Goal: Task Accomplishment & Management: Manage account settings

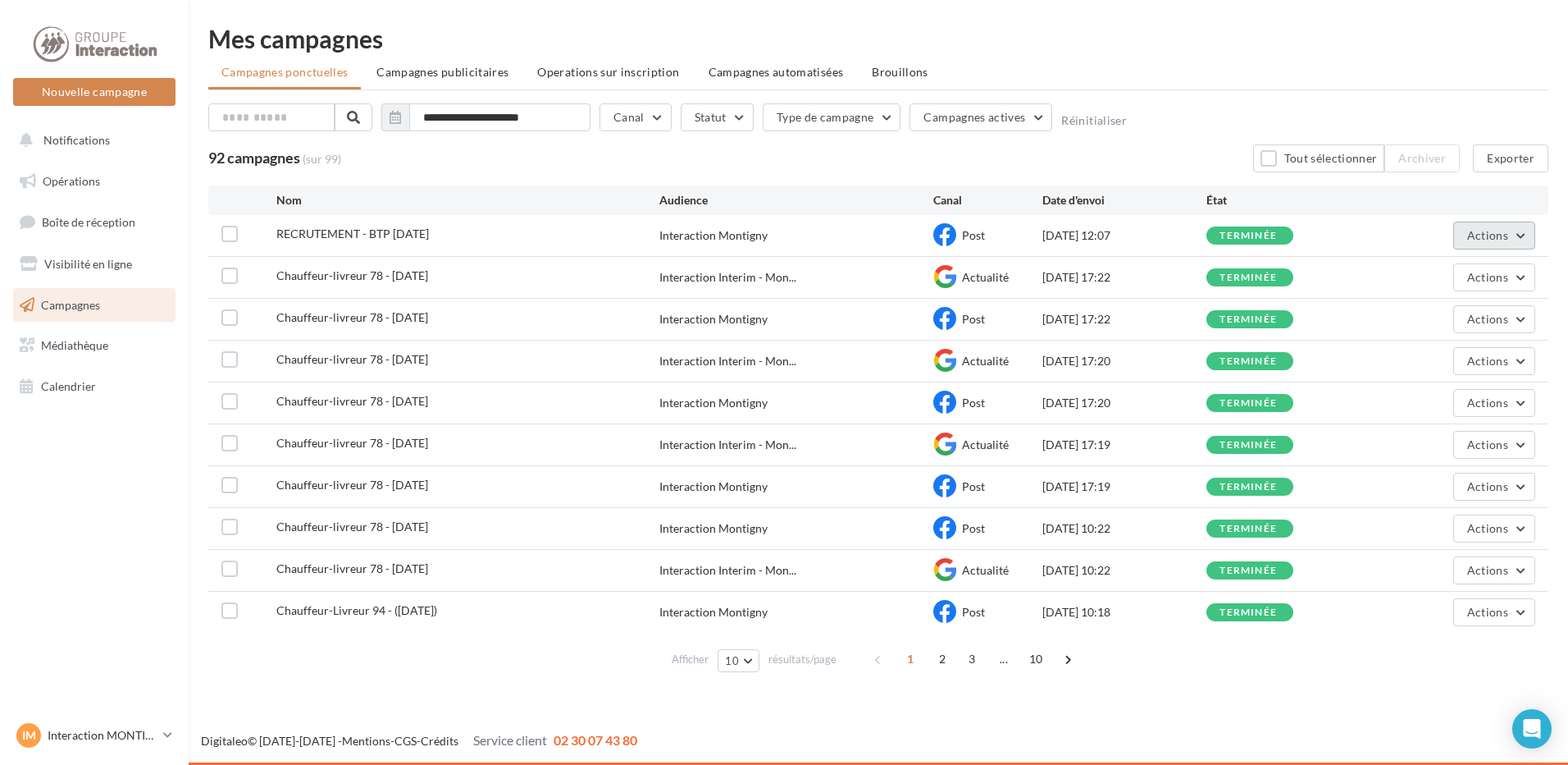
click at [1516, 244] on button "Actions" at bounding box center [1493, 235] width 82 height 28
click at [1441, 312] on button "Renommer" at bounding box center [1453, 317] width 164 height 43
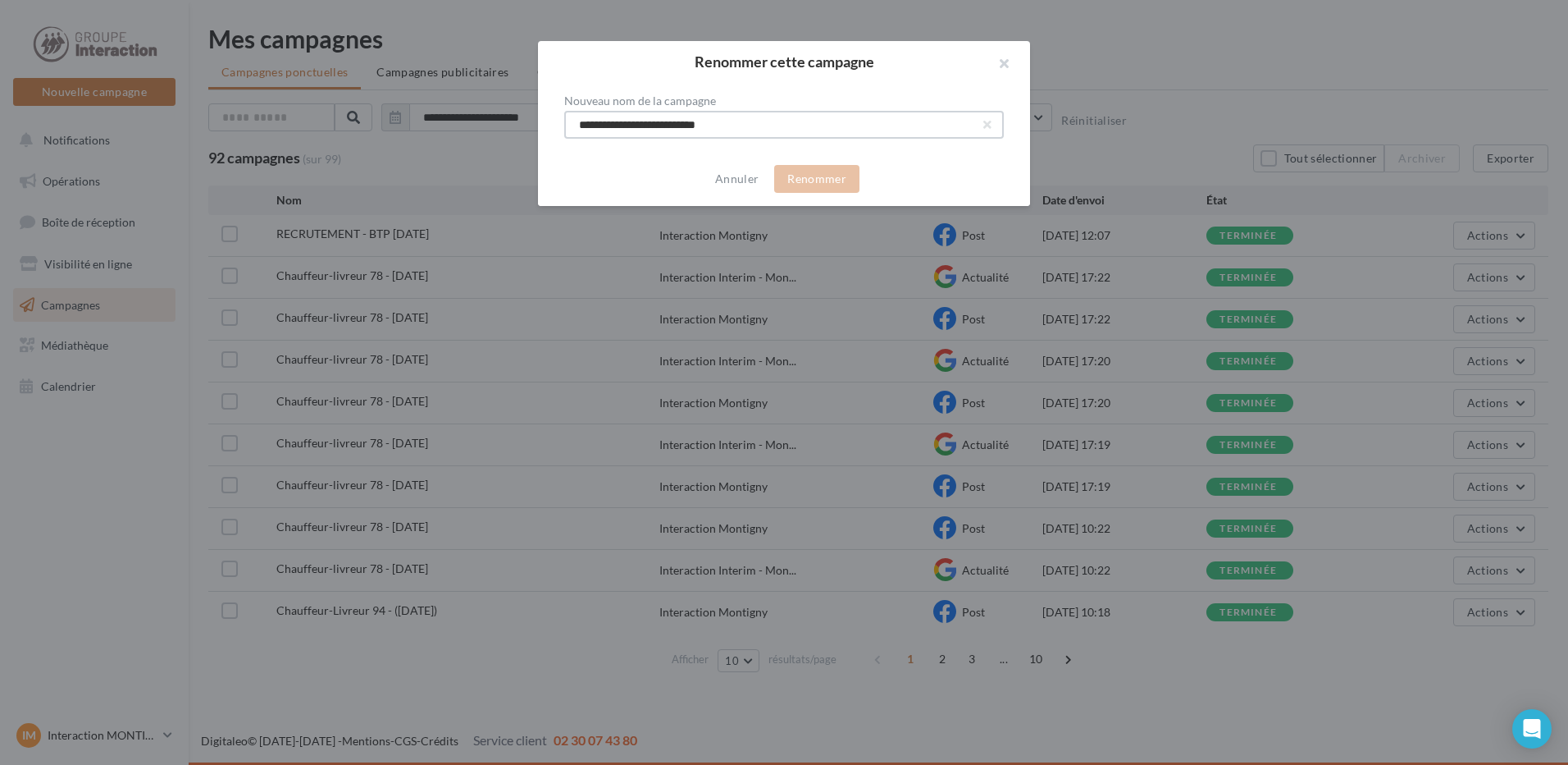
drag, startPoint x: 695, startPoint y: 125, endPoint x: 677, endPoint y: 126, distance: 18.0
click at [677, 126] on input "**********" at bounding box center [784, 125] width 440 height 28
type input "**********"
click at [831, 177] on button "Renommer" at bounding box center [816, 179] width 85 height 28
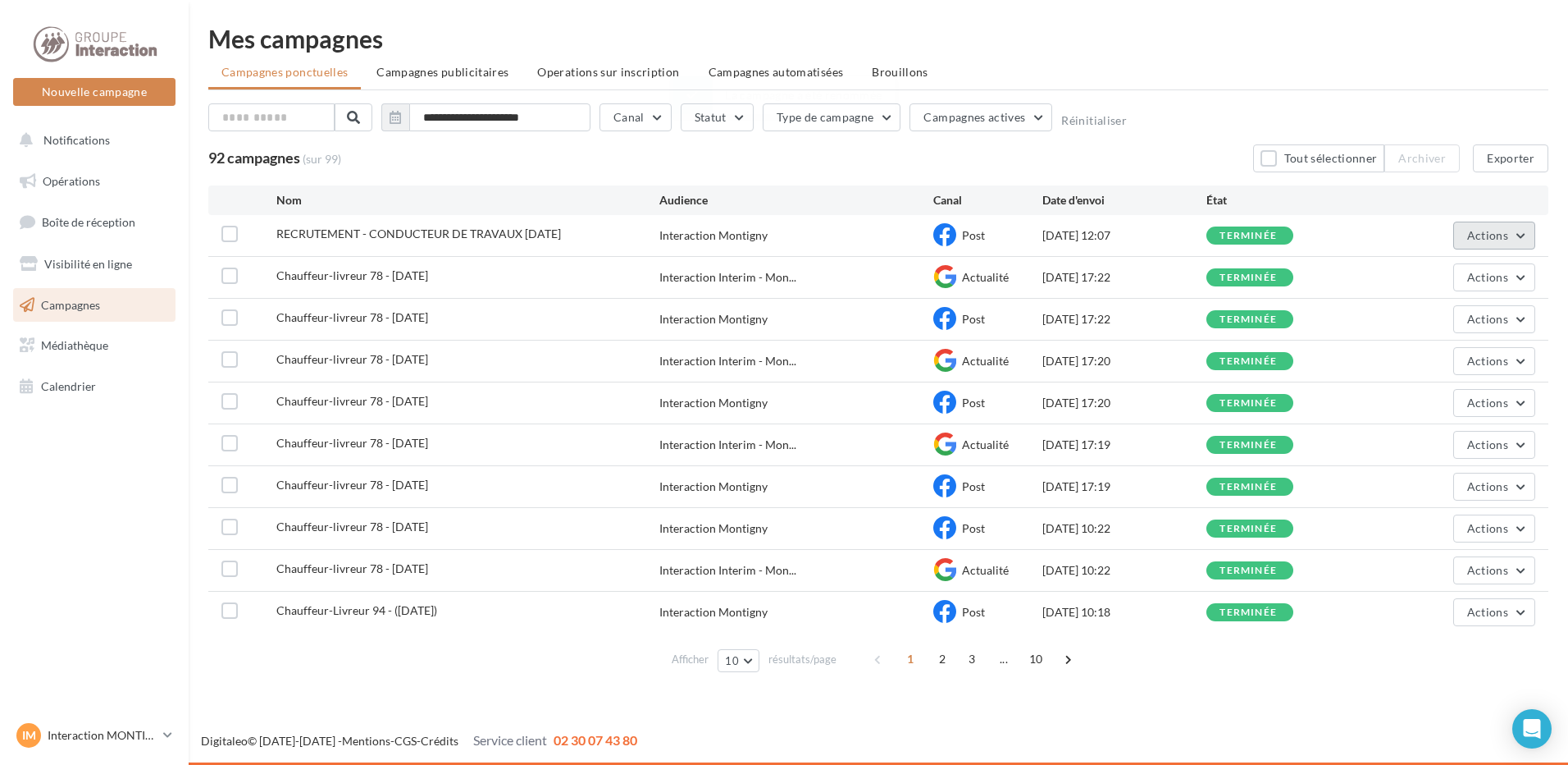
click at [1483, 238] on span "Actions" at bounding box center [1488, 235] width 41 height 14
click at [1411, 323] on button "Renommer" at bounding box center [1453, 317] width 164 height 43
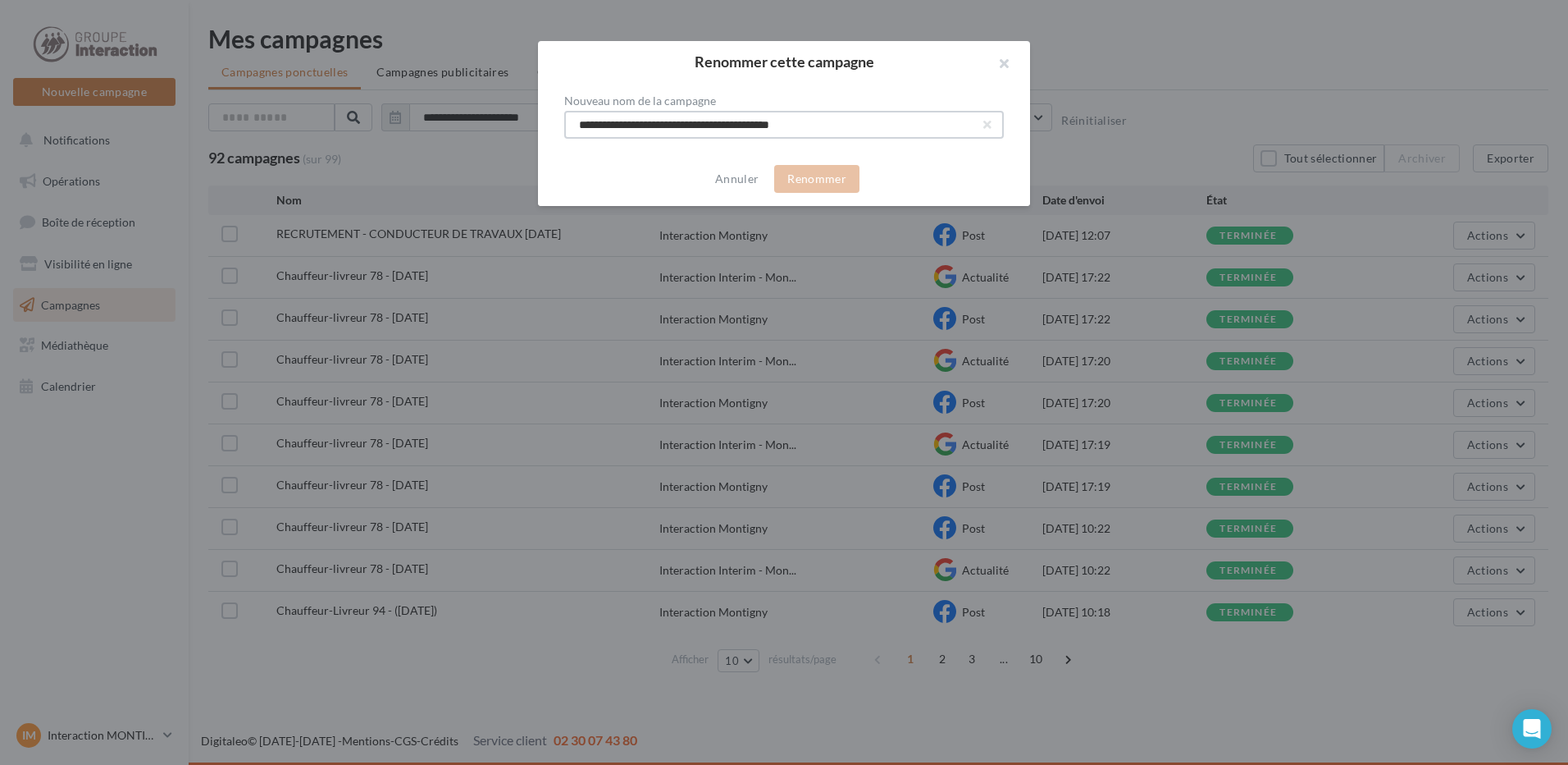
click at [835, 128] on input "**********" at bounding box center [784, 125] width 440 height 28
type input "**********"
click at [800, 176] on button "Renommer" at bounding box center [816, 179] width 85 height 28
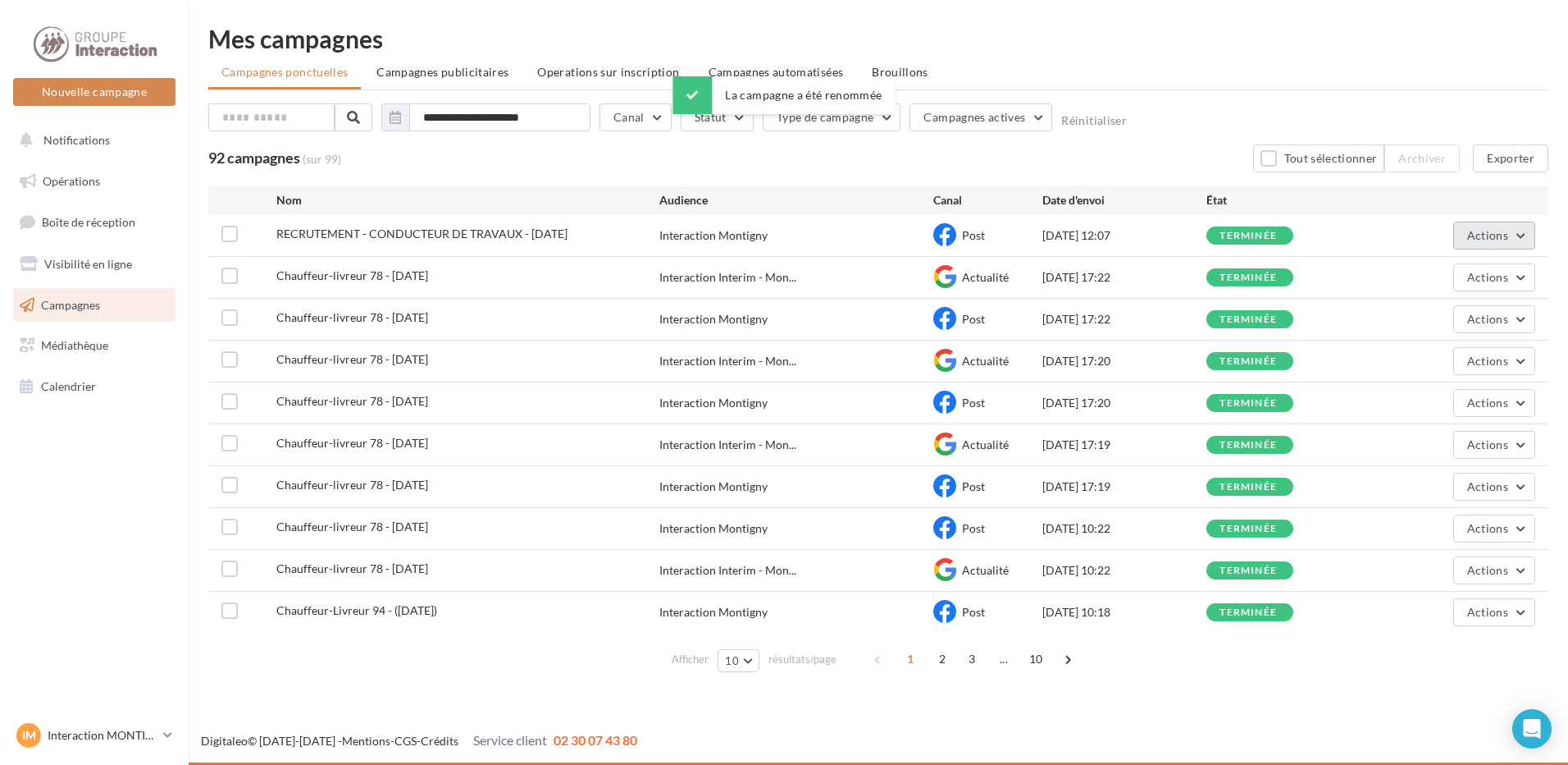
click at [1504, 242] on button "Actions" at bounding box center [1493, 235] width 82 height 28
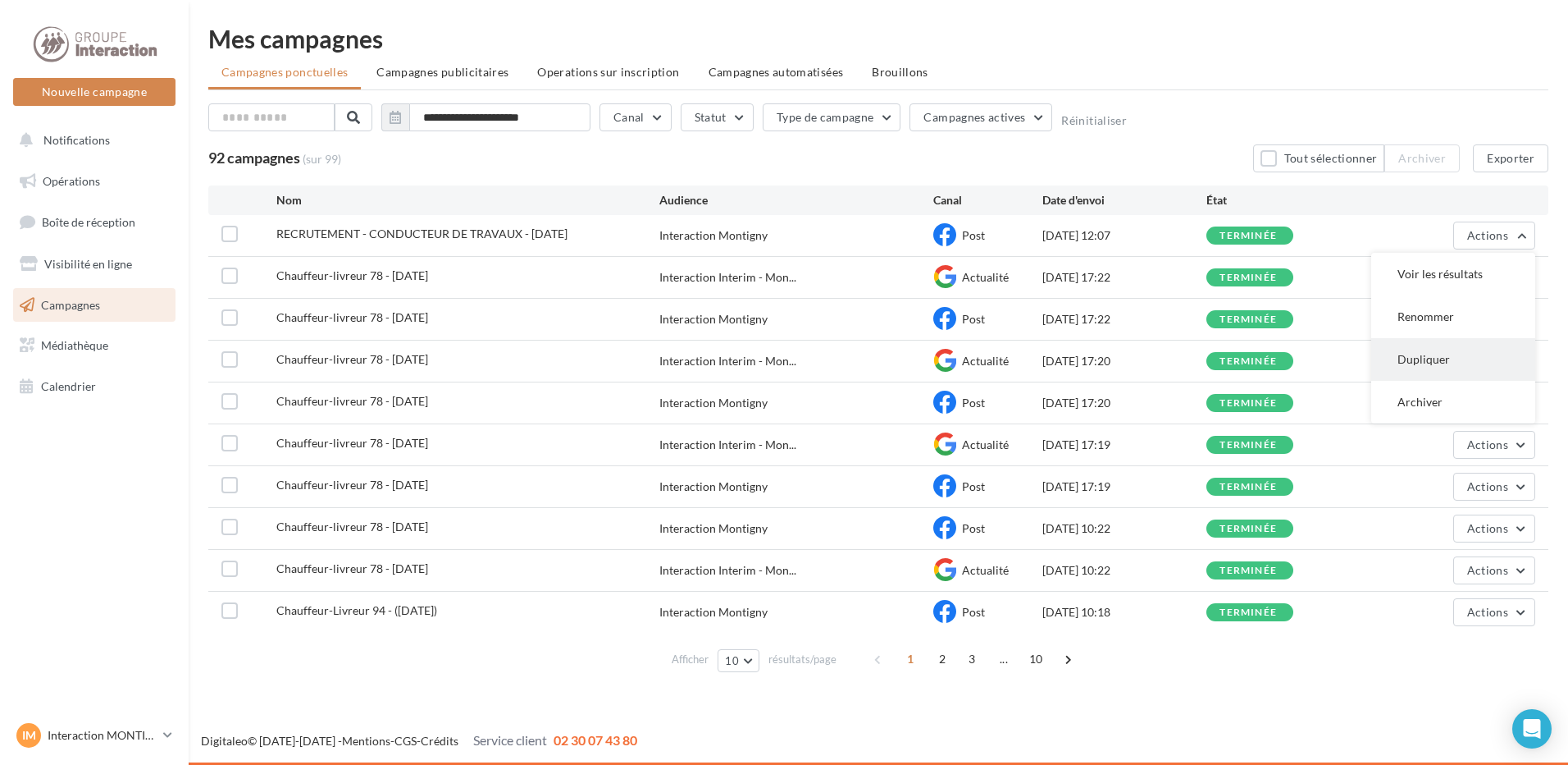
click at [1434, 370] on button "Dupliquer" at bounding box center [1453, 360] width 164 height 43
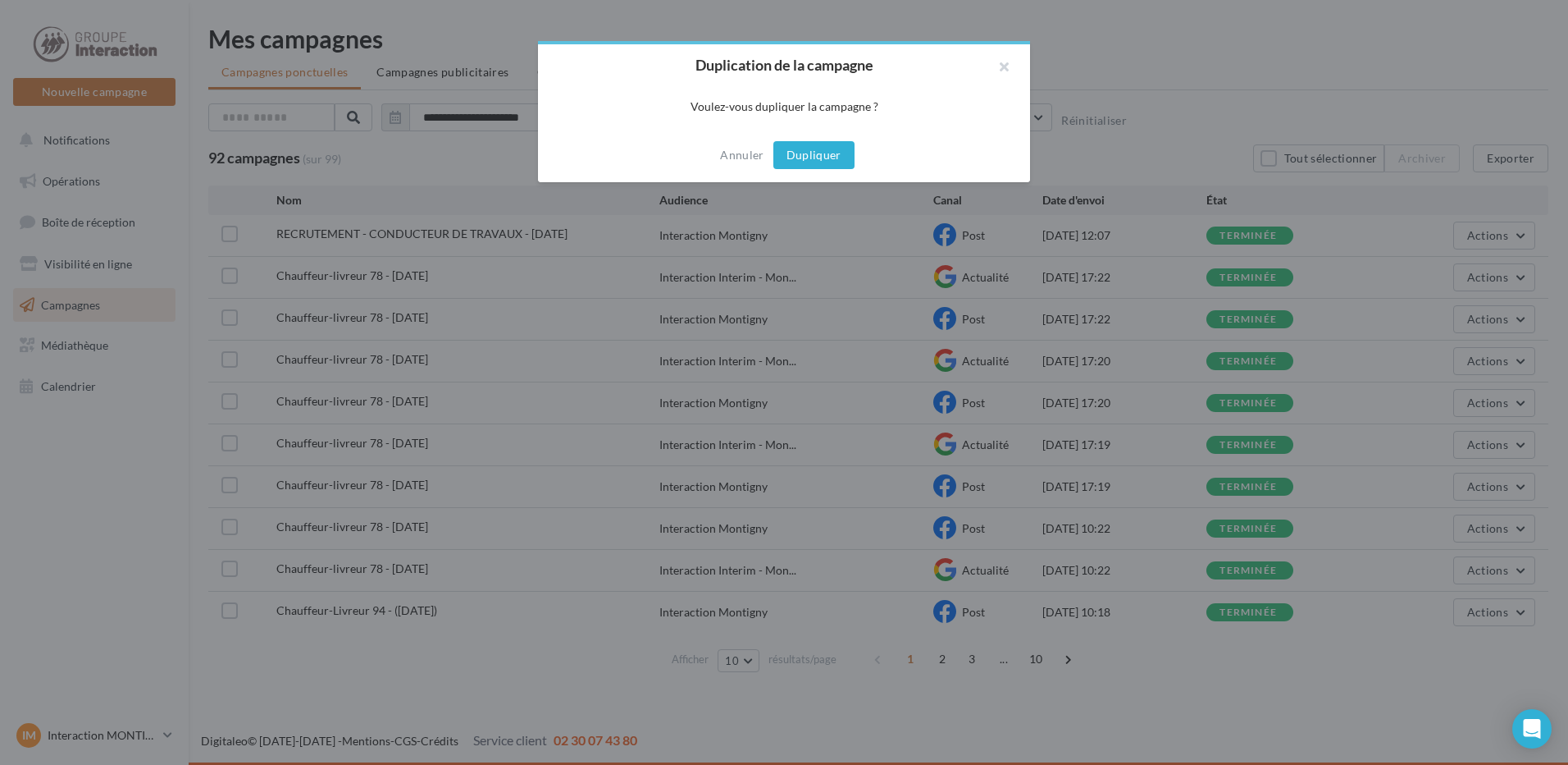
click at [838, 151] on button "Dupliquer" at bounding box center [814, 155] width 81 height 28
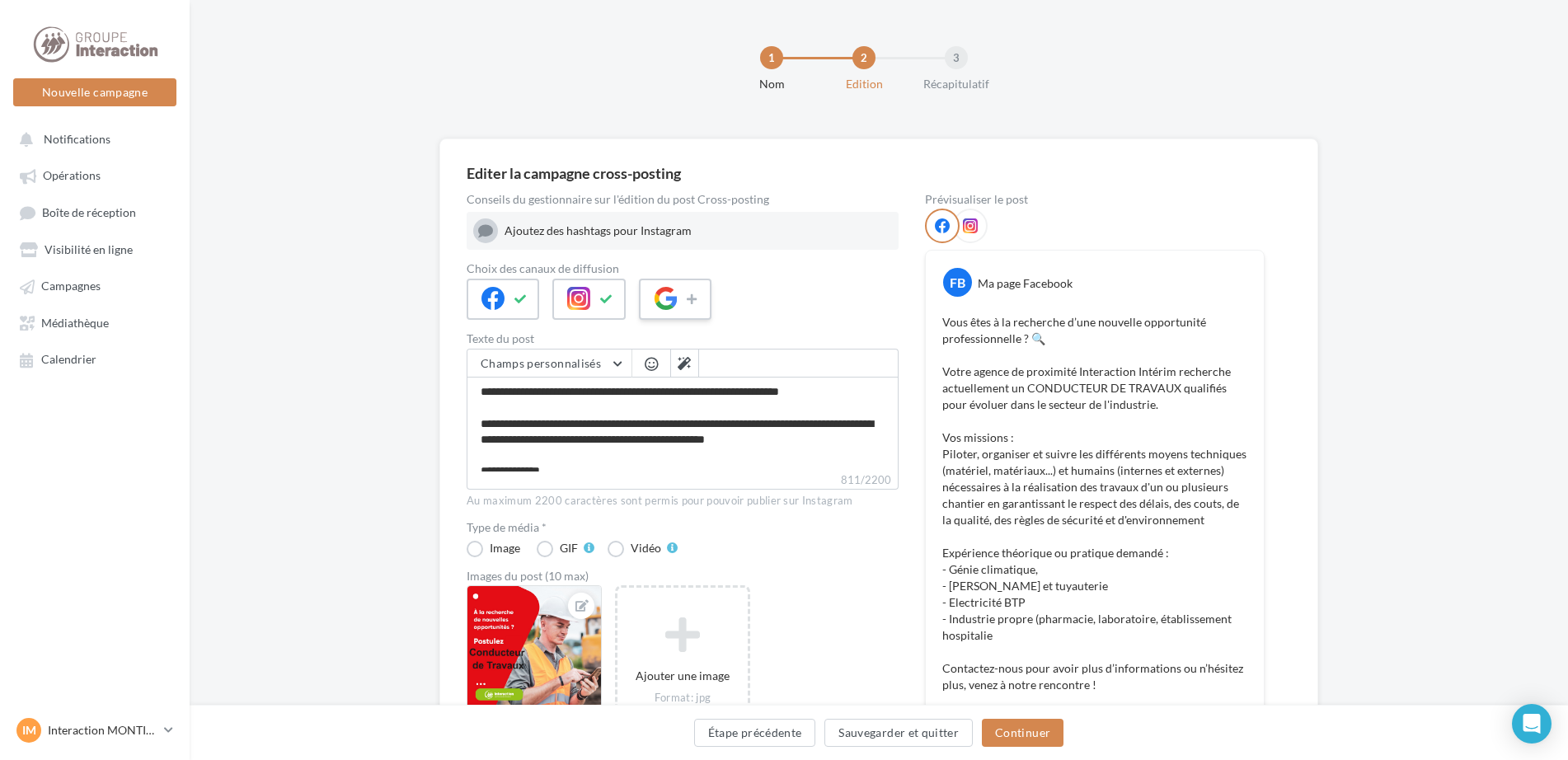
click at [677, 280] on div at bounding box center [675, 299] width 73 height 42
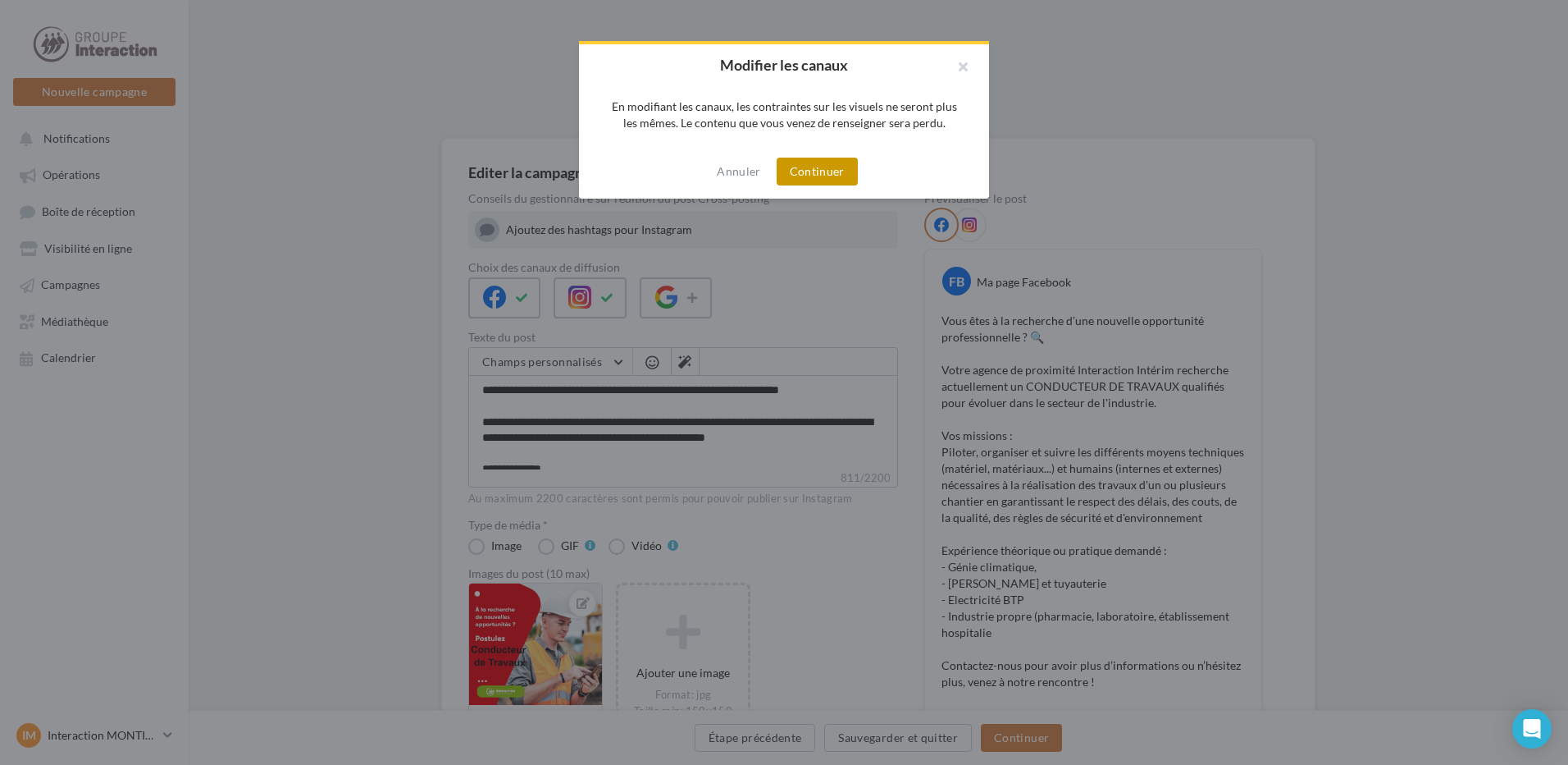
click at [852, 173] on button "Continuer" at bounding box center [817, 171] width 81 height 28
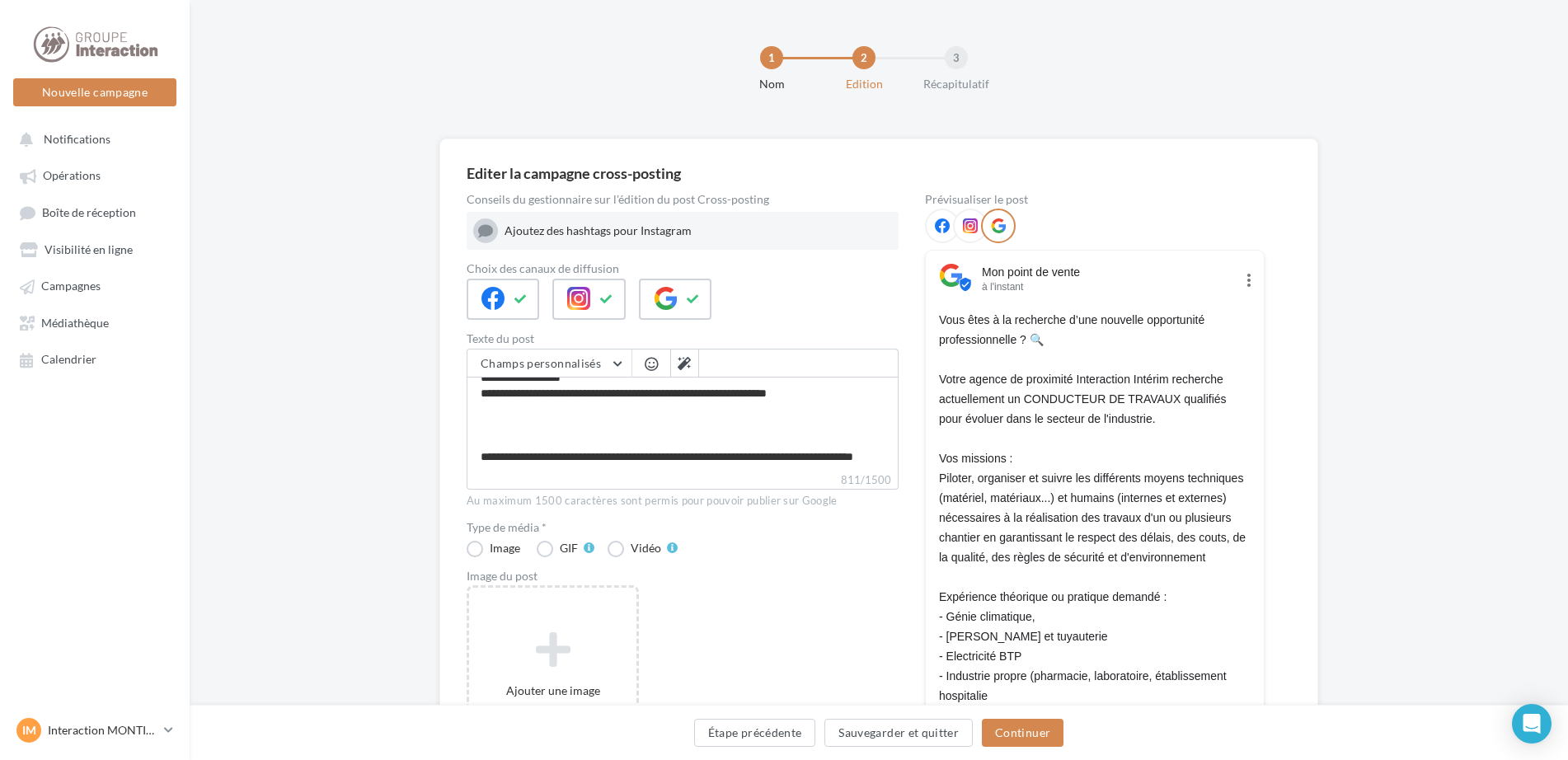
scroll to position [165, 0]
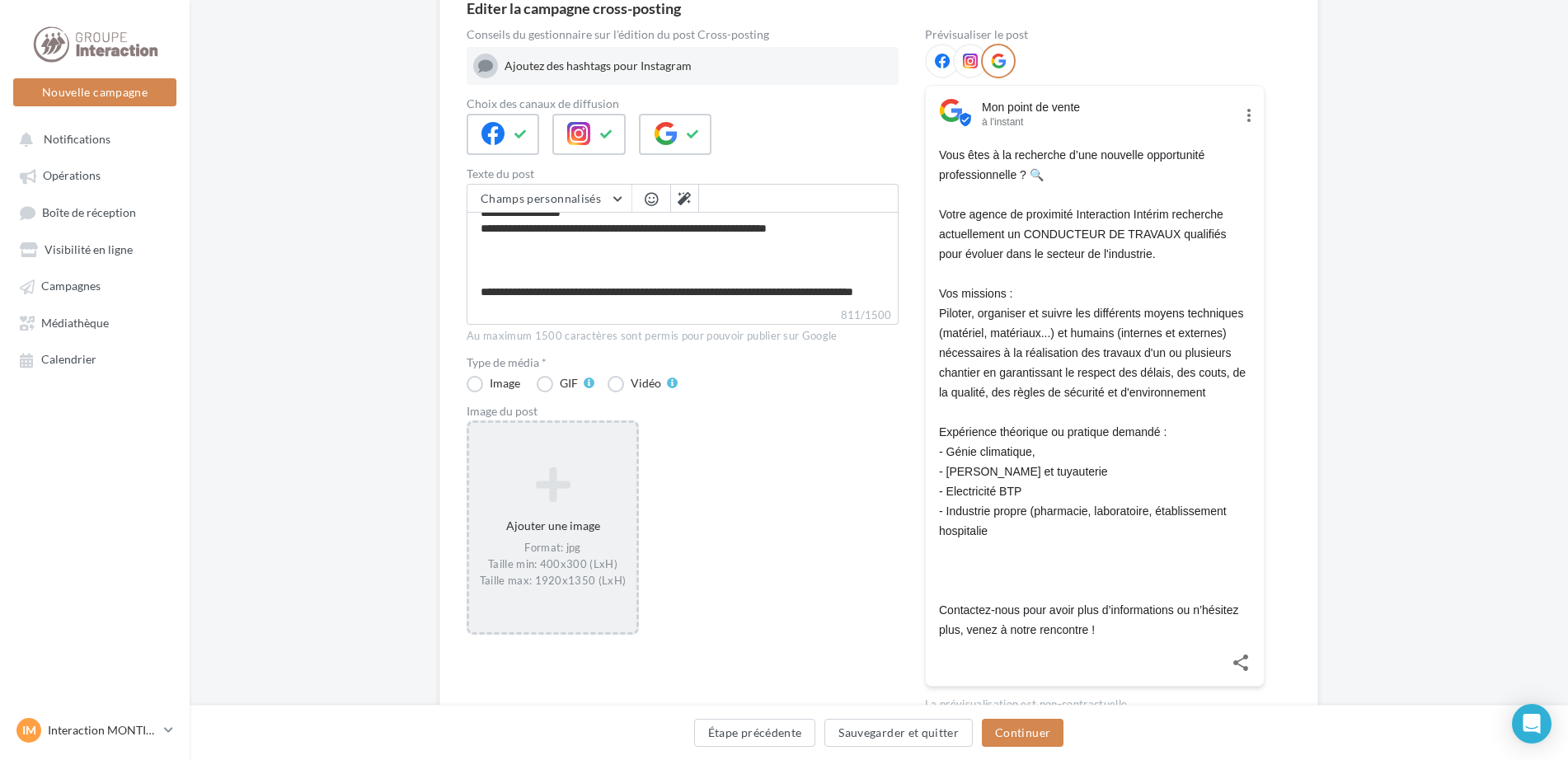
click at [559, 543] on div "Format: jpg Taille min: 400x300 (LxH) Taille max: 1920x1350 (LxH)" at bounding box center [553, 564] width 154 height 48
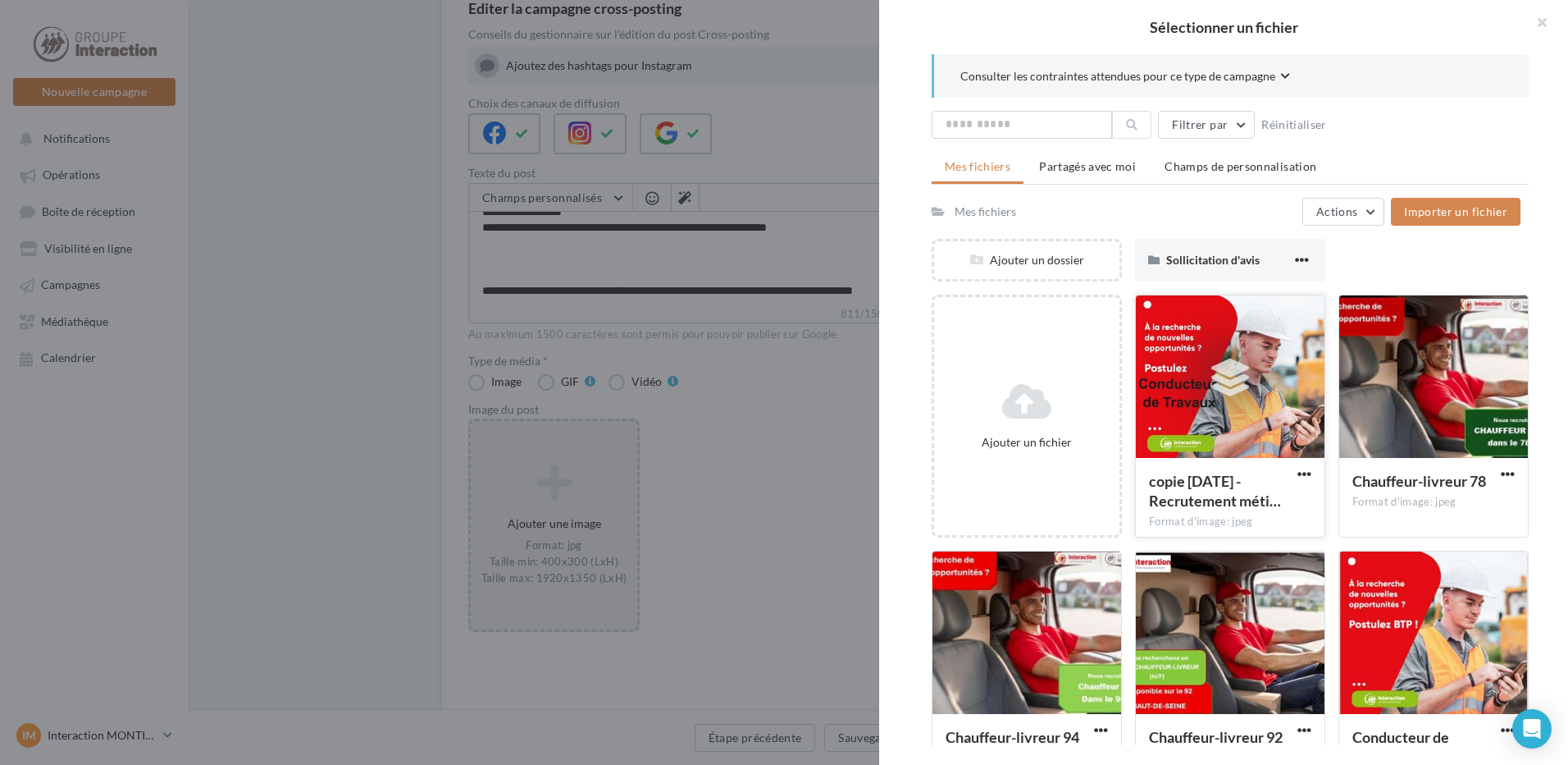
click at [1227, 374] on icon at bounding box center [1230, 378] width 38 height 38
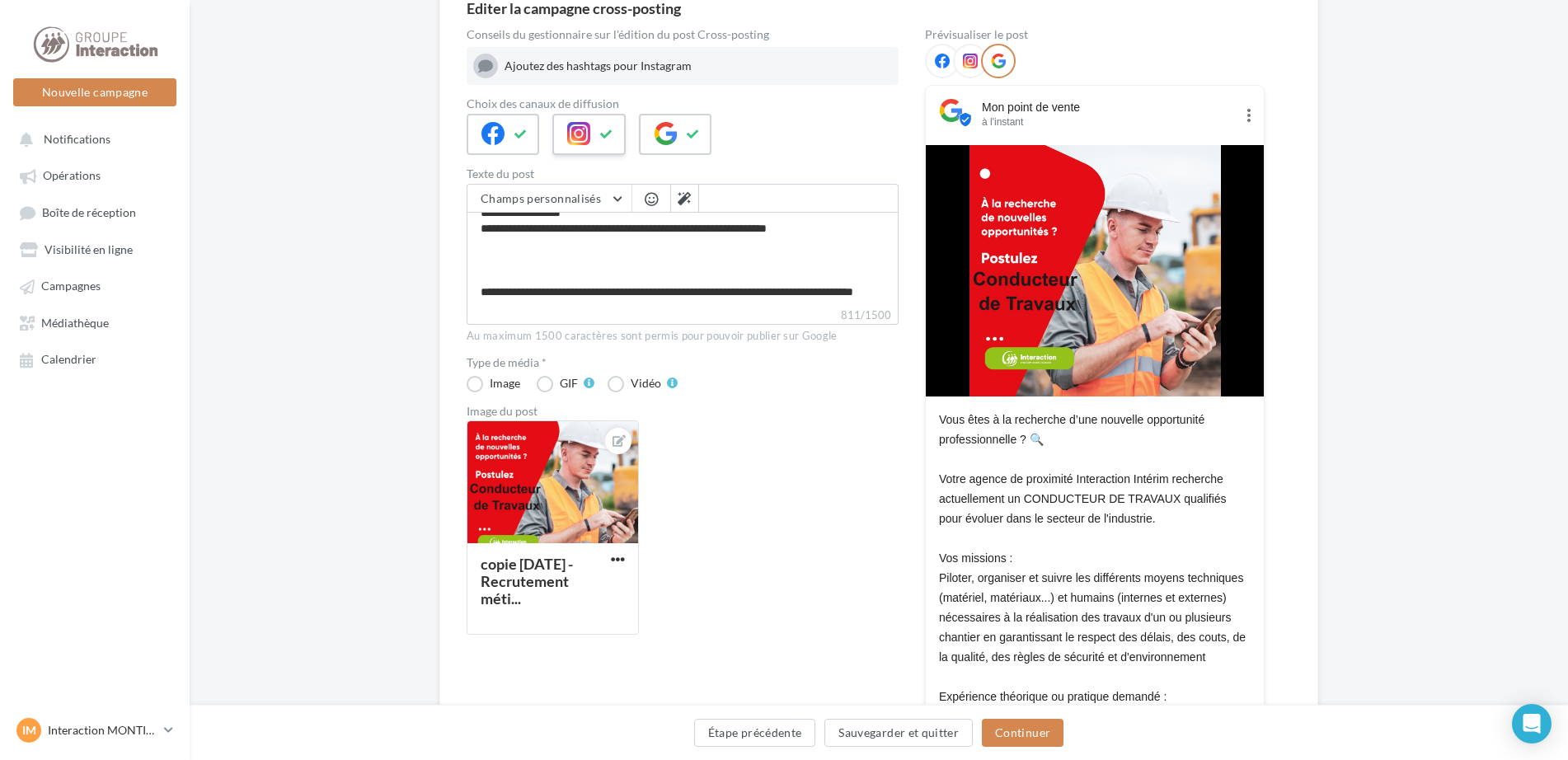
click at [578, 144] on icon at bounding box center [579, 133] width 23 height 23
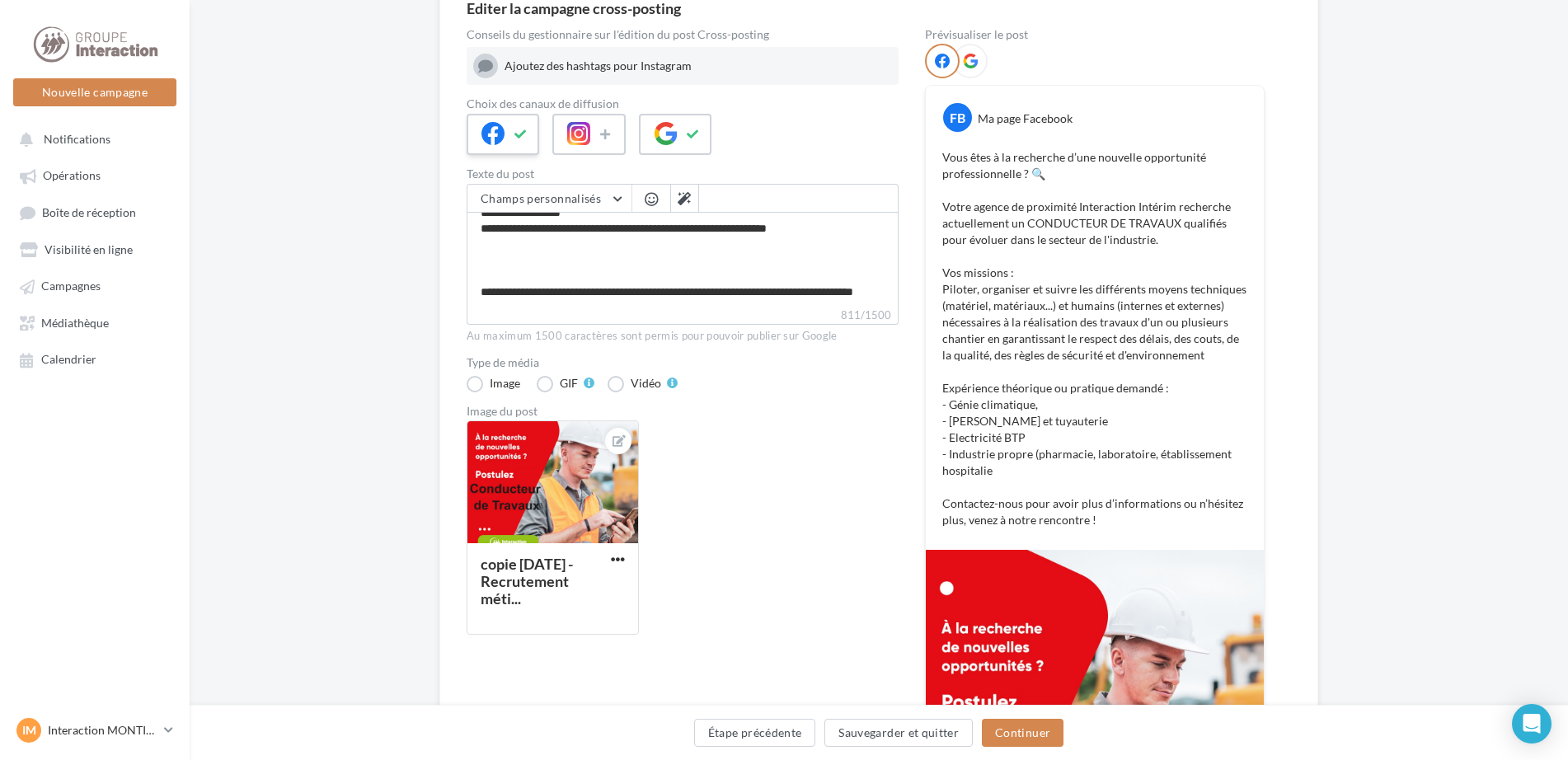
click at [495, 144] on icon at bounding box center [493, 133] width 23 height 23
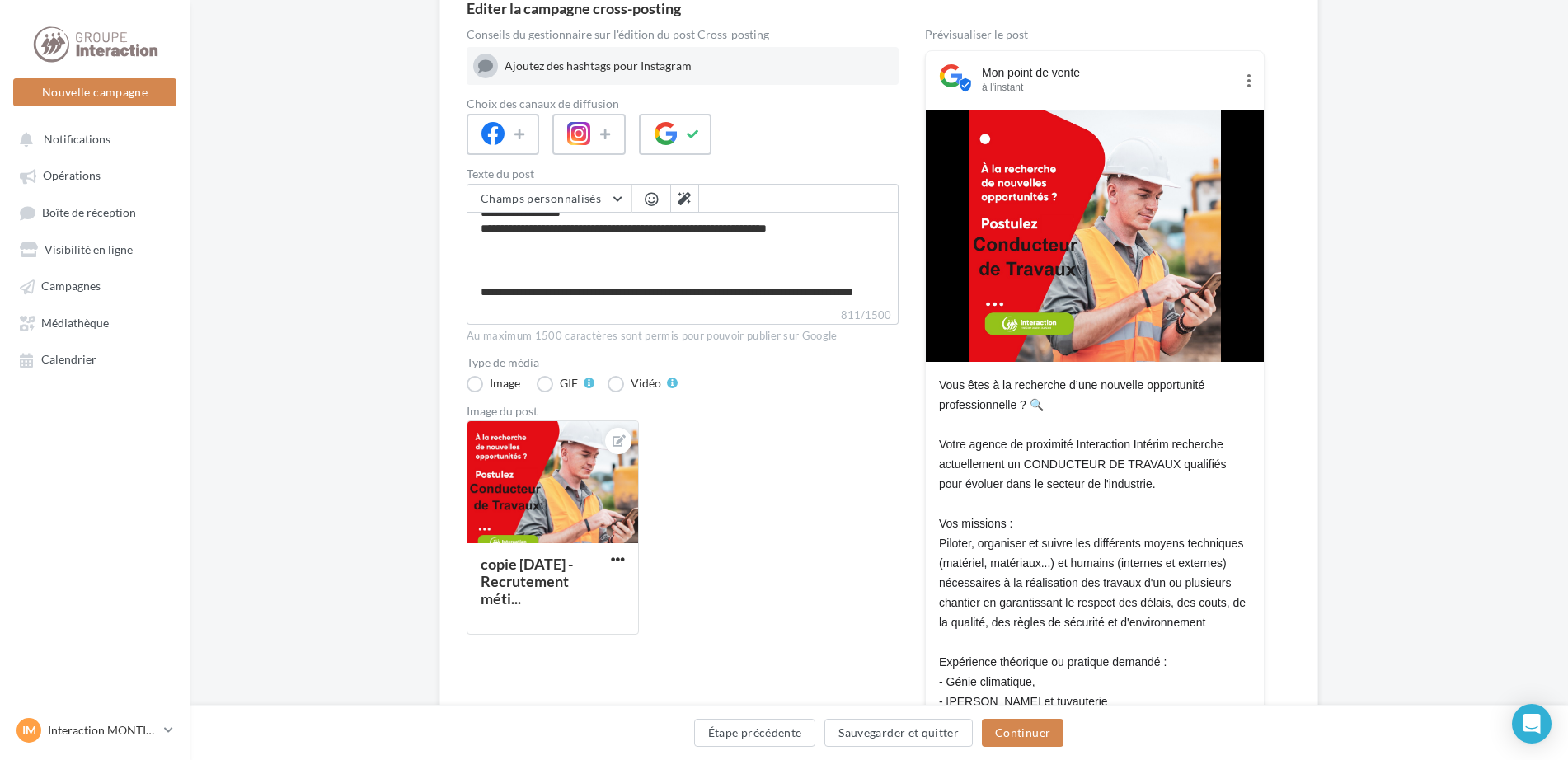
scroll to position [247, 0]
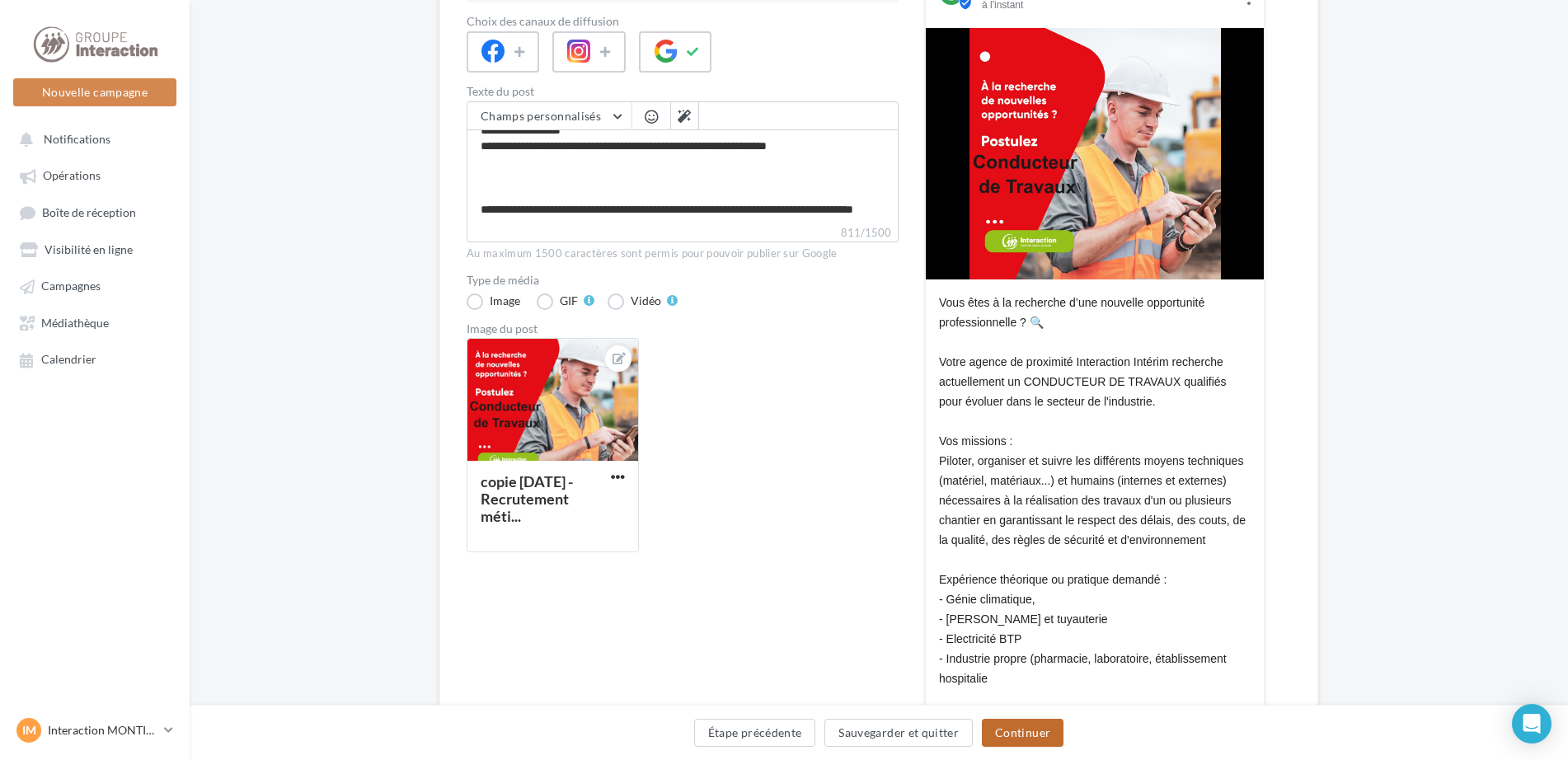
click at [1041, 728] on button "Continuer" at bounding box center [1022, 732] width 81 height 28
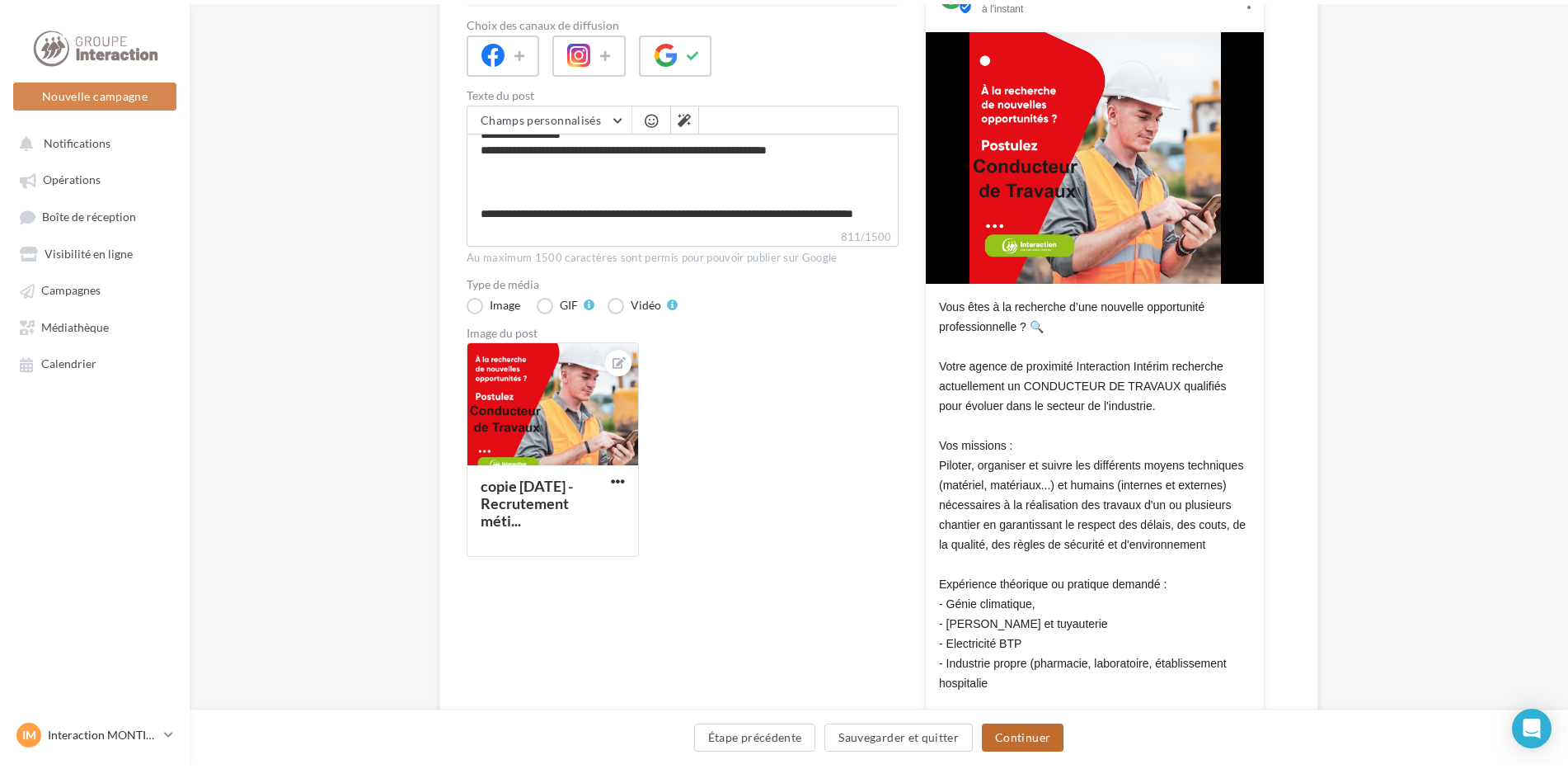
scroll to position [0, 0]
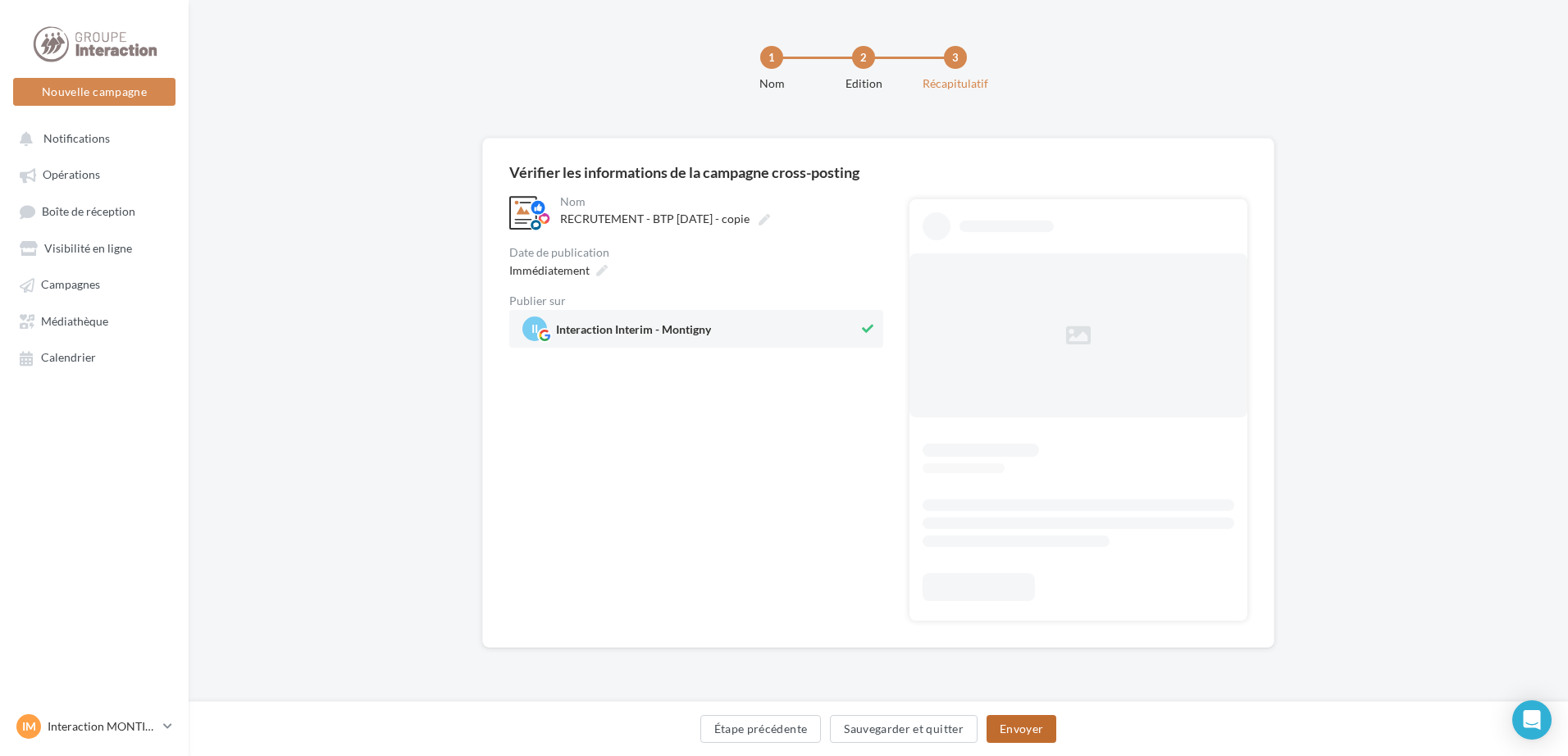
click at [1015, 731] on button "Envoyer" at bounding box center [1021, 728] width 70 height 28
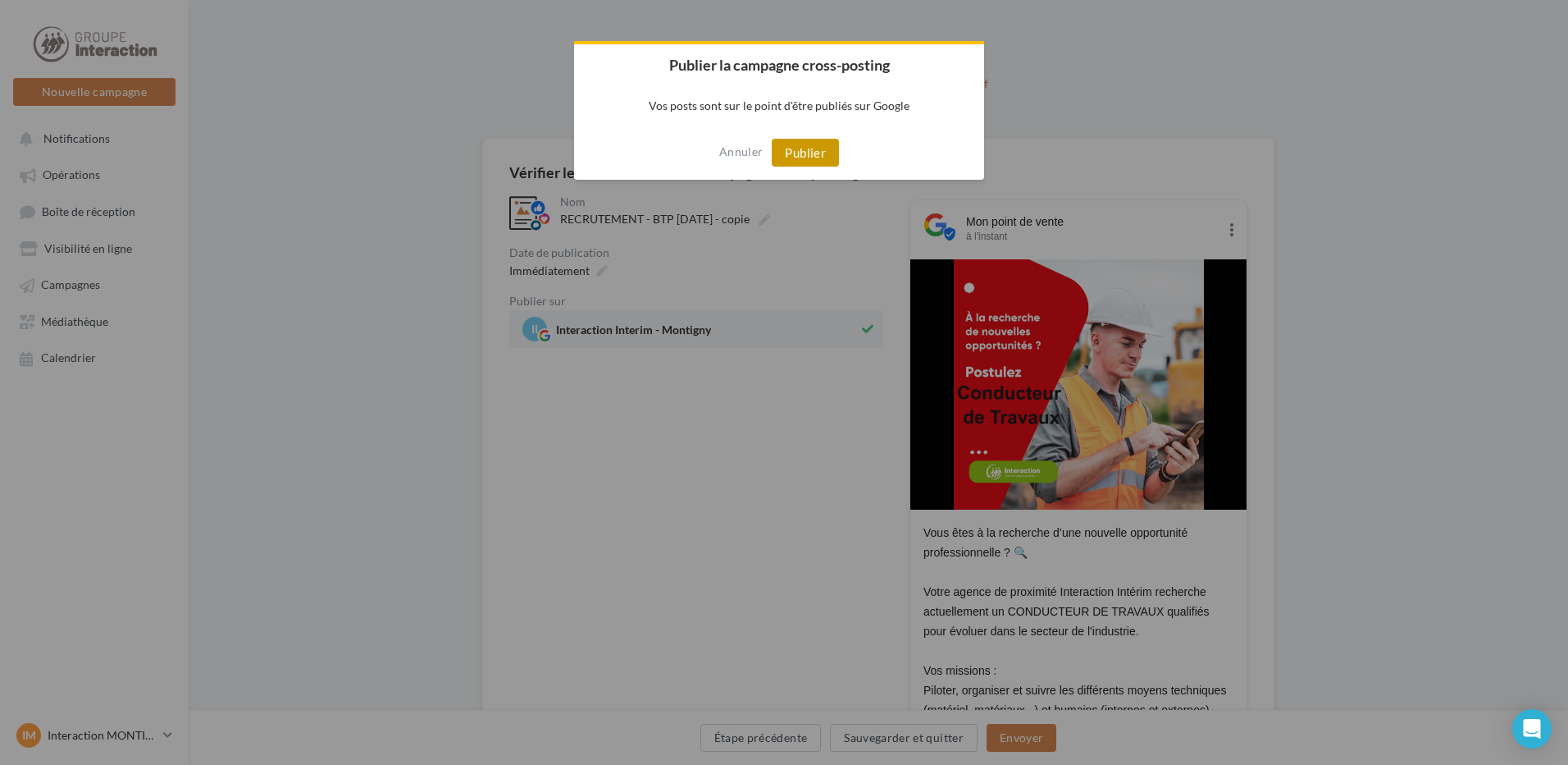
click at [804, 158] on button "Publier" at bounding box center [805, 152] width 67 height 28
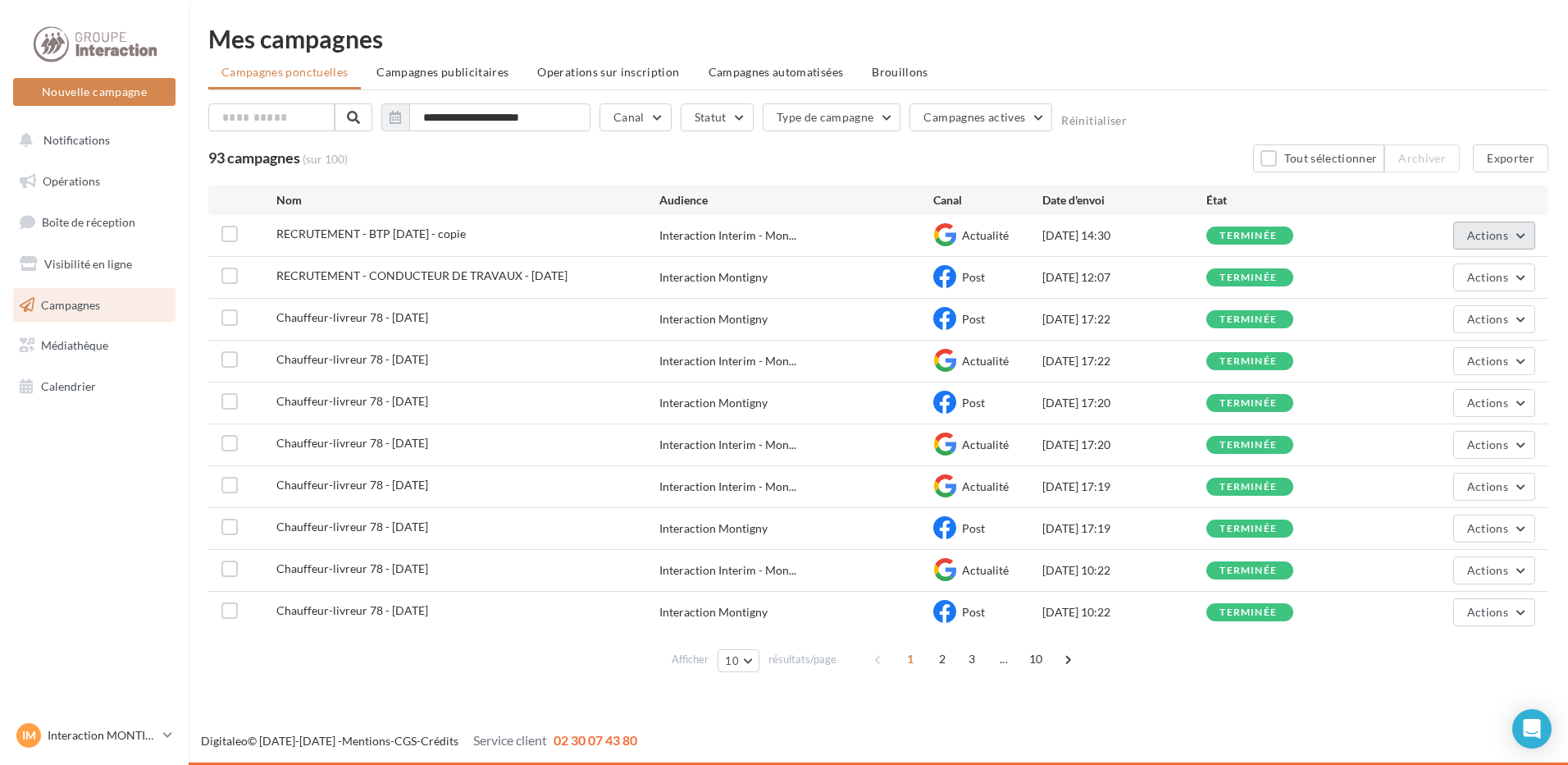
click at [1500, 246] on button "Actions" at bounding box center [1493, 235] width 82 height 28
click at [1429, 328] on button "Renommer" at bounding box center [1453, 317] width 164 height 43
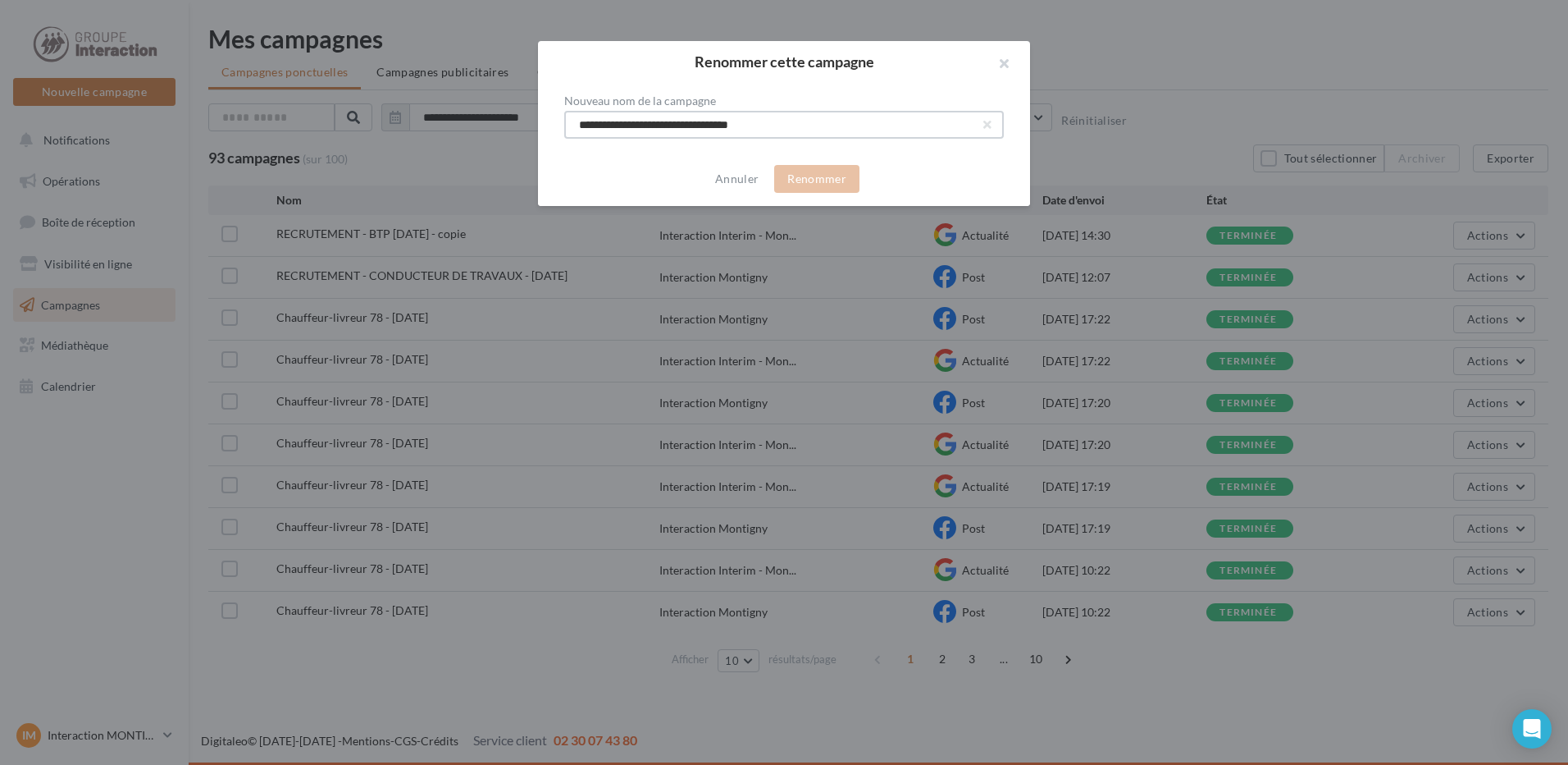
click at [870, 131] on input "**********" at bounding box center [784, 125] width 440 height 28
type input "**********"
click at [839, 170] on button "Renommer" at bounding box center [816, 179] width 85 height 28
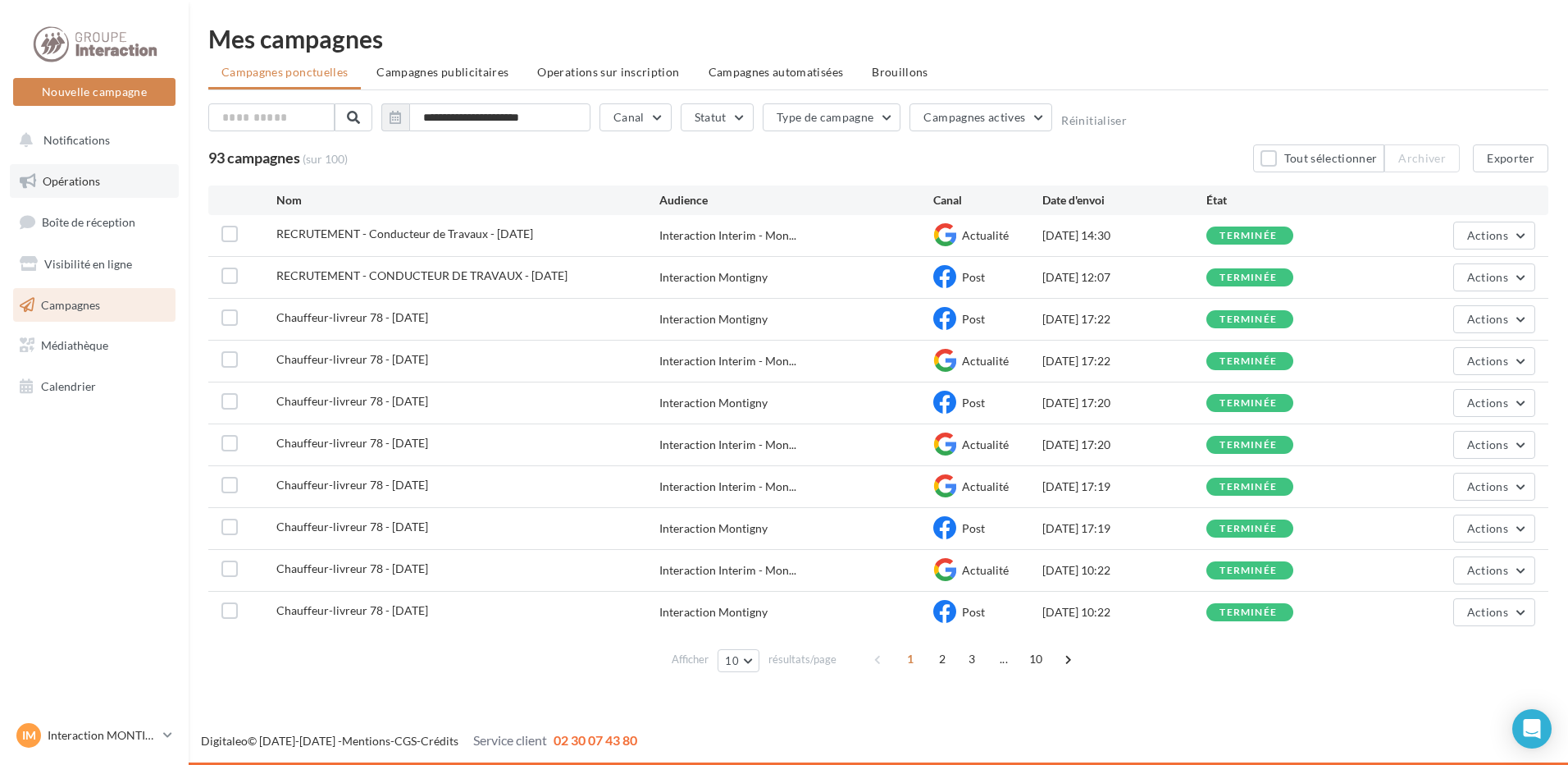
click at [104, 167] on link "Opérations" at bounding box center [94, 182] width 169 height 34
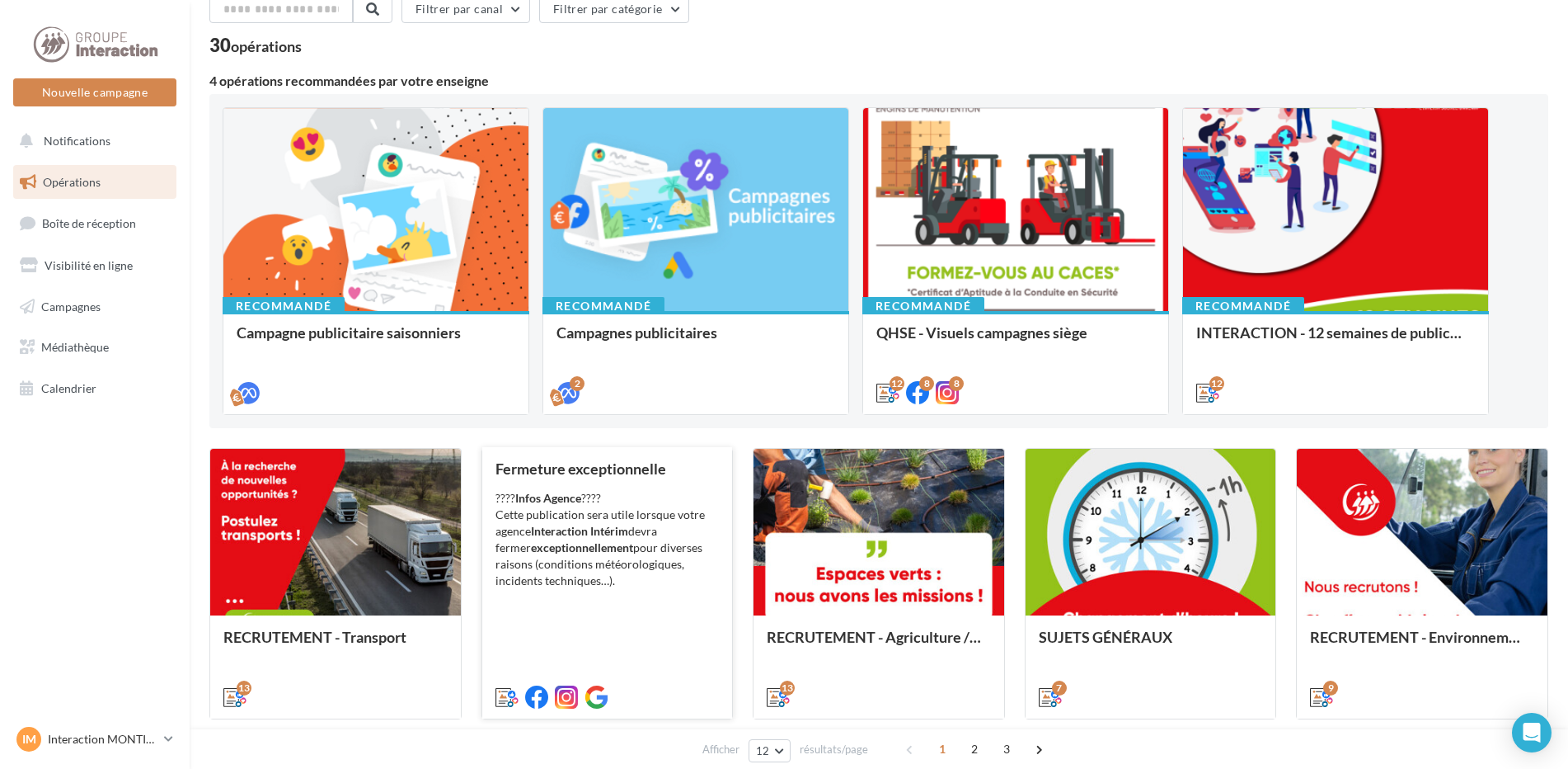
scroll to position [247, 0]
